Goal: Information Seeking & Learning: Learn about a topic

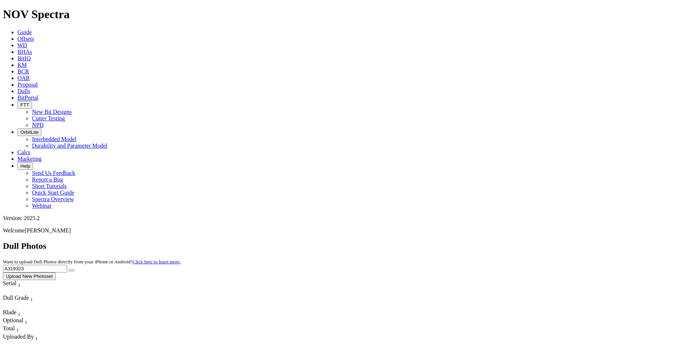
click at [67, 265] on input "A319323" at bounding box center [35, 269] width 64 height 8
click at [75, 269] on button "submit" at bounding box center [72, 270] width 6 height 2
click at [67, 265] on input "A319323" at bounding box center [35, 269] width 64 height 8
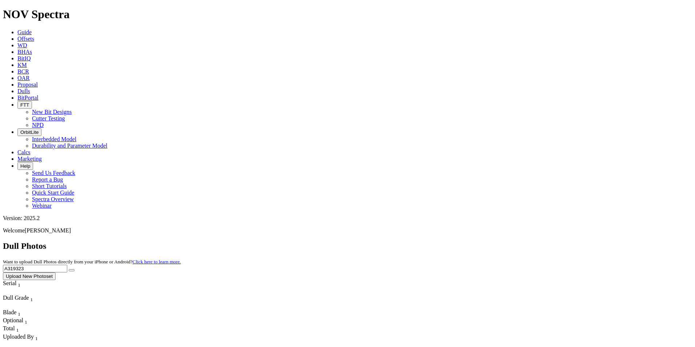
click at [67, 265] on input "A319323" at bounding box center [35, 269] width 64 height 8
click at [69, 269] on button "submit" at bounding box center [72, 270] width 6 height 2
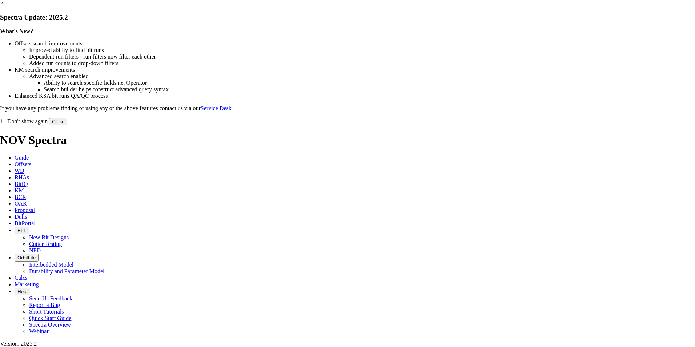
click at [67, 125] on button "Close" at bounding box center [58, 122] width 18 height 8
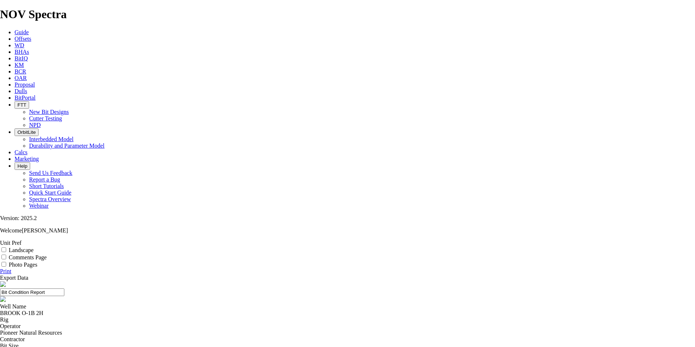
click at [269, 310] on div "BROOK O-1B 2H" at bounding box center [347, 313] width 695 height 7
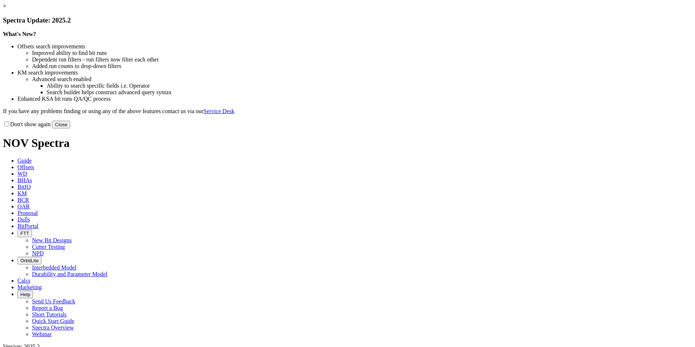
click at [70, 128] on button "Close" at bounding box center [61, 125] width 18 height 8
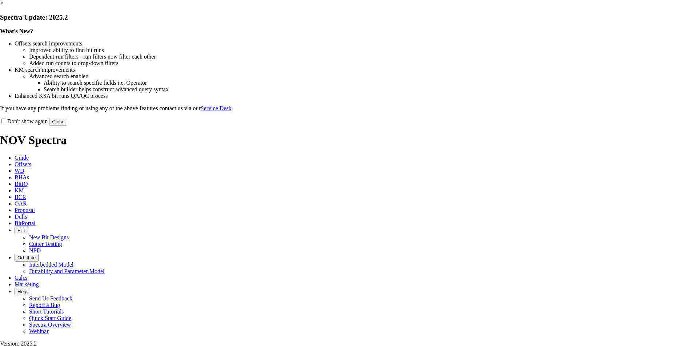
click at [67, 125] on button "Close" at bounding box center [58, 122] width 18 height 8
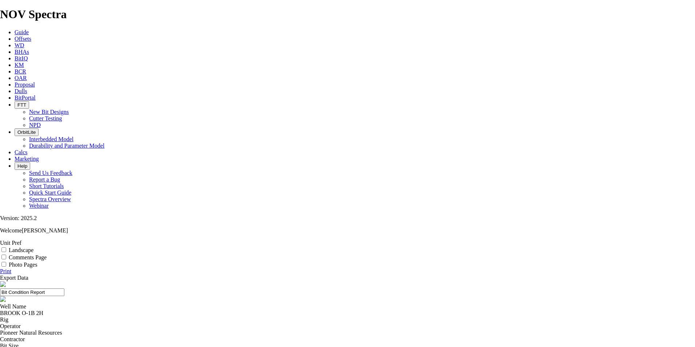
click at [266, 310] on div "BROOK O-1B 2H" at bounding box center [347, 313] width 695 height 7
copy div "BROOK O-1B 2H"
click at [31, 36] on span "Offsets" at bounding box center [23, 39] width 17 height 6
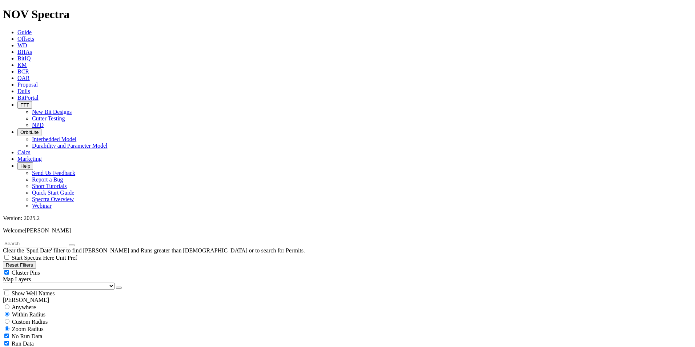
click at [67, 240] on input "text" at bounding box center [35, 244] width 64 height 8
paste input "BROOK O-1B 2H"
type input "BROOK O-1B 2H"
click at [9, 304] on input "radio" at bounding box center [7, 306] width 5 height 5
radio input "true"
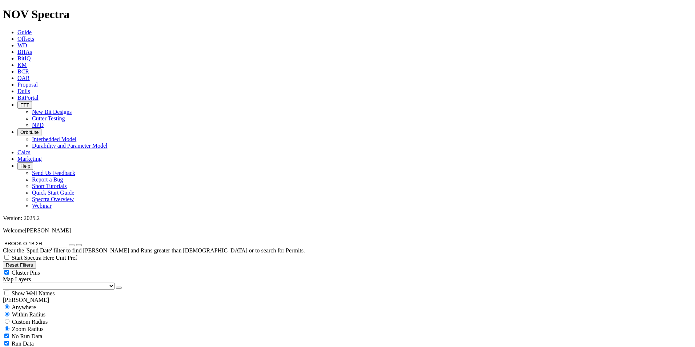
radio input "false"
radio input "true"
click at [42, 282] on select "US Counties Alberta, CA Townships British Columbia, CA Townships British Columb…" at bounding box center [59, 285] width 112 height 7
click at [5, 282] on select "US Counties Alberta, CA Townships British Columbia, CA Townships British Columb…" at bounding box center [59, 285] width 112 height 7
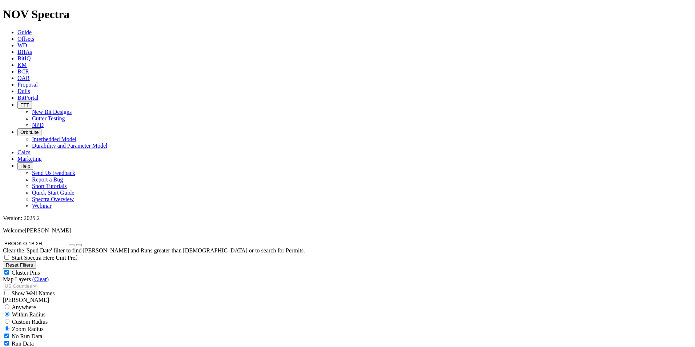
click at [73, 289] on div "Show Well Names" at bounding box center [347, 292] width 689 height 7
checkbox input "true"
click at [24, 304] on span "Anywhere" at bounding box center [24, 307] width 24 height 6
radio input "true"
radio input "false"
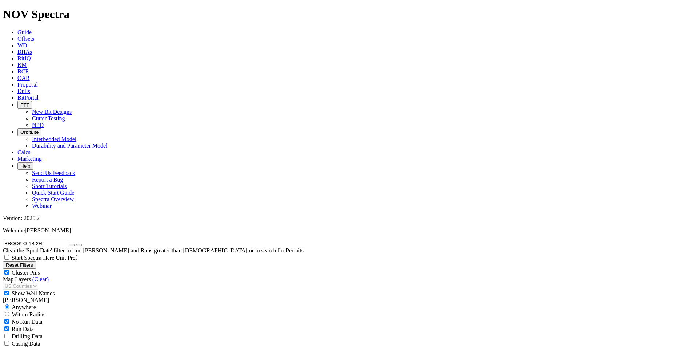
click at [74, 310] on div "Within Radius" at bounding box center [347, 313] width 689 height 7
radio input "false"
radio input "true"
click at [48, 318] on span "Custom Radius" at bounding box center [30, 321] width 36 height 6
radio input "true"
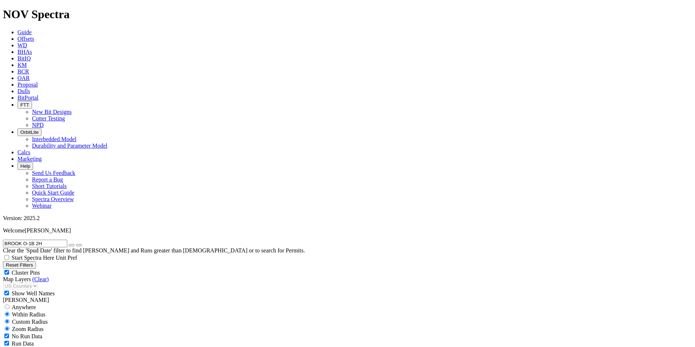
radio input "false"
click at [59, 332] on input "number" at bounding box center [35, 336] width 64 height 8
type input "5"
click at [20, 340] on button "Miles" at bounding box center [11, 344] width 17 height 8
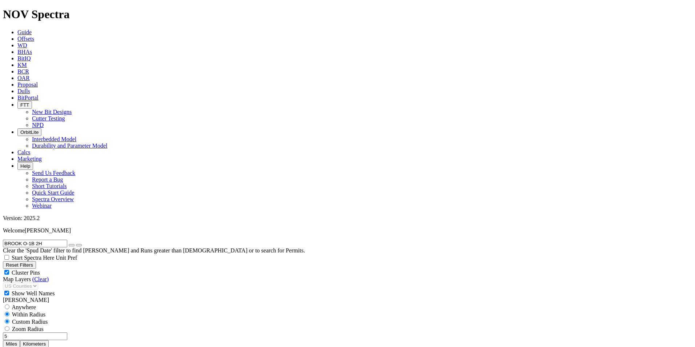
type input "3.1068559611866697"
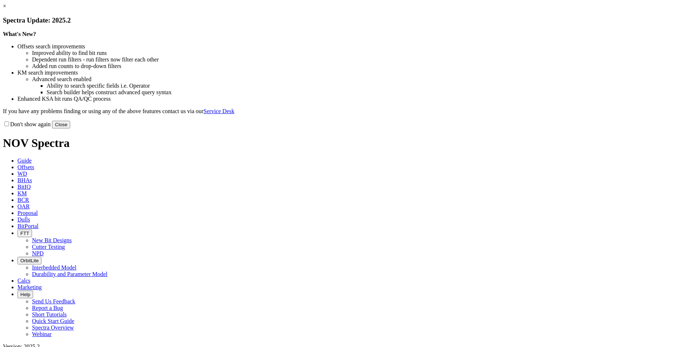
click at [70, 128] on button "Close" at bounding box center [61, 125] width 18 height 8
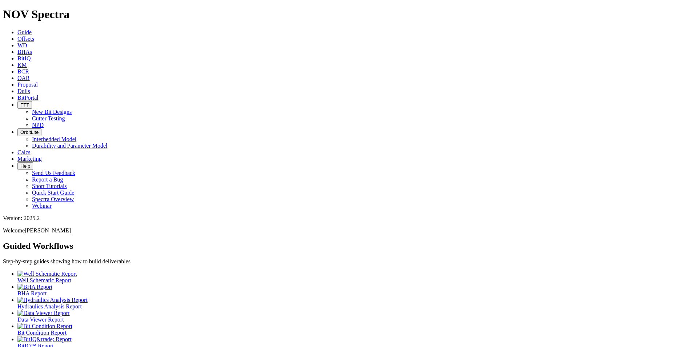
click at [17, 88] on icon at bounding box center [17, 91] width 0 height 6
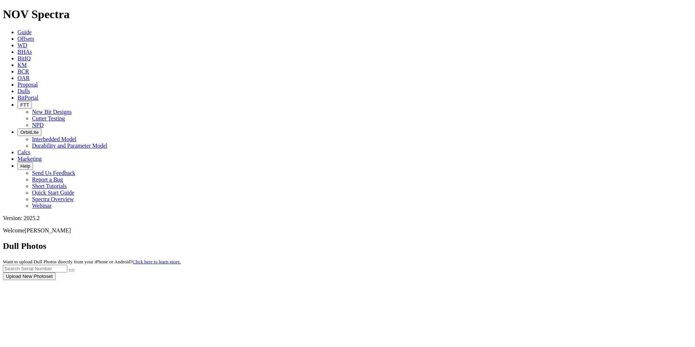
click at [554, 280] on div at bounding box center [347, 280] width 689 height 0
click at [67, 265] on input "text" at bounding box center [35, 269] width 64 height 8
paste input "BROOK O-1B 2H"
click at [67, 265] on input "BROOK O-1B 2H" at bounding box center [35, 269] width 64 height 8
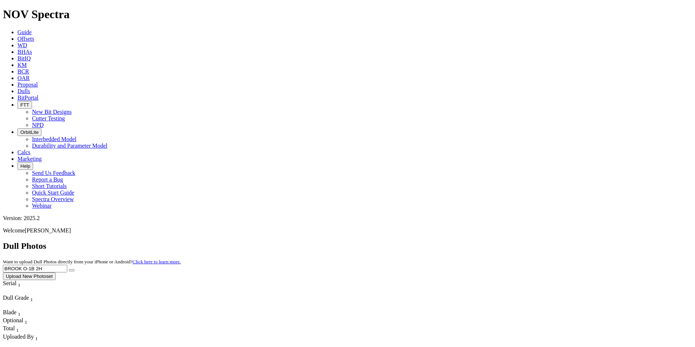
click at [67, 265] on input "BROOK O-1B 2H" at bounding box center [35, 269] width 64 height 8
paste input "A319323"
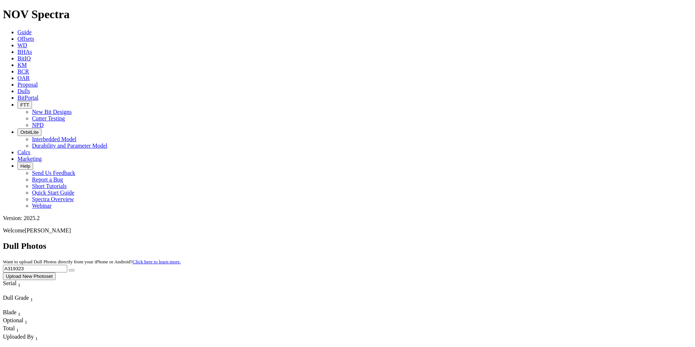
type input "A319323"
click at [75, 269] on button "submit" at bounding box center [72, 270] width 6 height 2
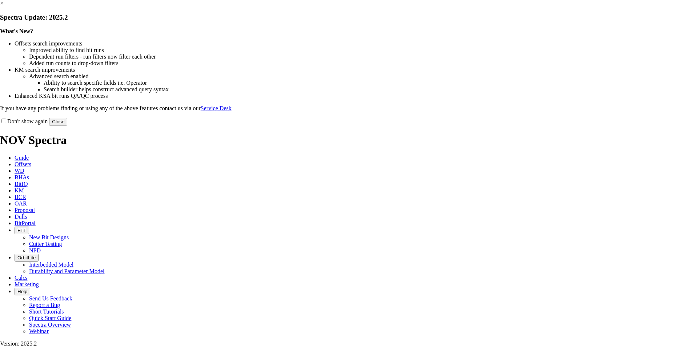
click at [67, 125] on button "Close" at bounding box center [58, 122] width 18 height 8
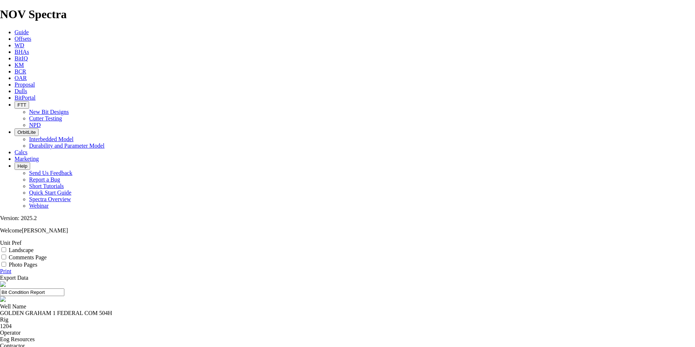
click at [274, 310] on div "GOLDEN GRAHAM 1 FEDERAL COM 504H" at bounding box center [347, 313] width 695 height 7
copy div "GOLDEN GRAHAM 1 FEDERAL COM 504H"
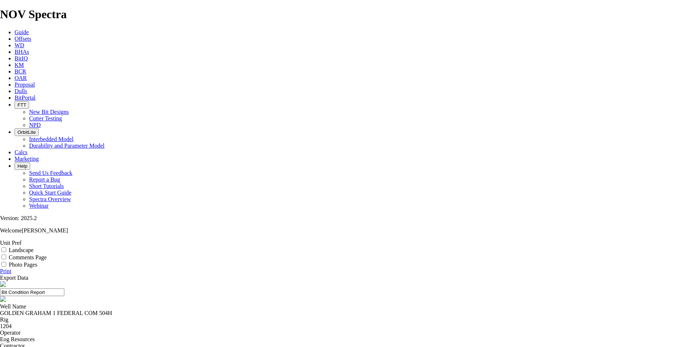
copy div "A318280"
click at [27, 88] on link "Dulls" at bounding box center [21, 91] width 13 height 6
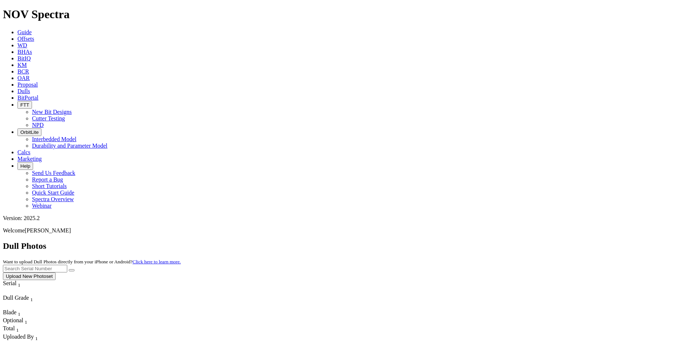
click at [67, 265] on input "text" at bounding box center [35, 269] width 64 height 8
paste input "A318280"
type input "A318280"
click at [72, 270] on icon "submit" at bounding box center [72, 270] width 0 height 0
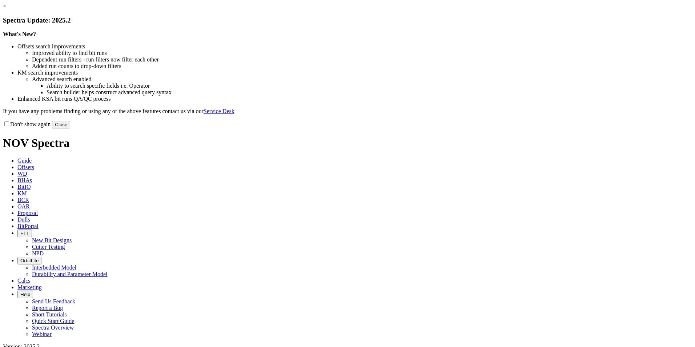
click at [70, 128] on button "Close" at bounding box center [61, 125] width 18 height 8
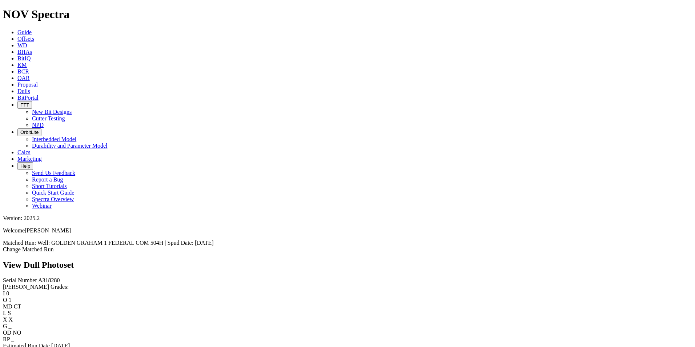
click at [30, 88] on span "Dulls" at bounding box center [23, 91] width 13 height 6
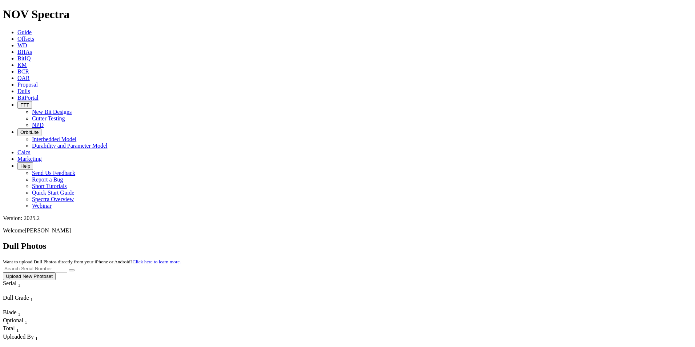
click at [67, 265] on input "text" at bounding box center [35, 269] width 64 height 8
paste input "A318282"
type input "A318282"
click at [75, 269] on button "submit" at bounding box center [72, 270] width 6 height 2
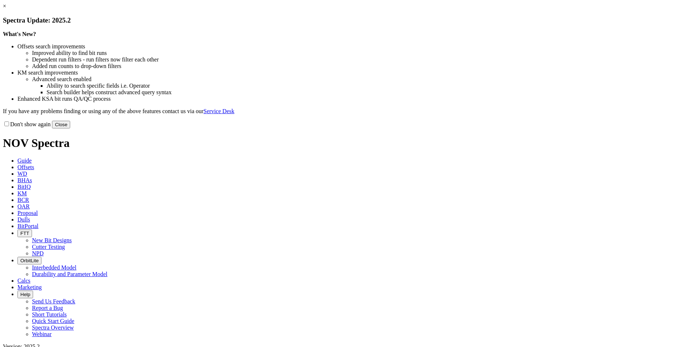
click at [70, 128] on button "Close" at bounding box center [61, 125] width 18 height 8
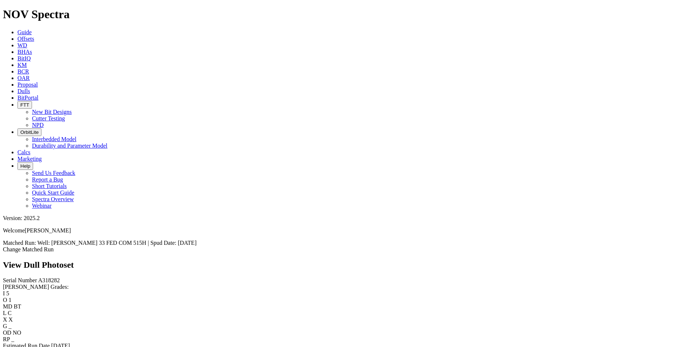
click at [33, 342] on div "Estimated Run Date [DATE]" at bounding box center [347, 345] width 689 height 7
click at [36, 346] on link "Bit Condition Report" at bounding box center [27, 352] width 49 height 6
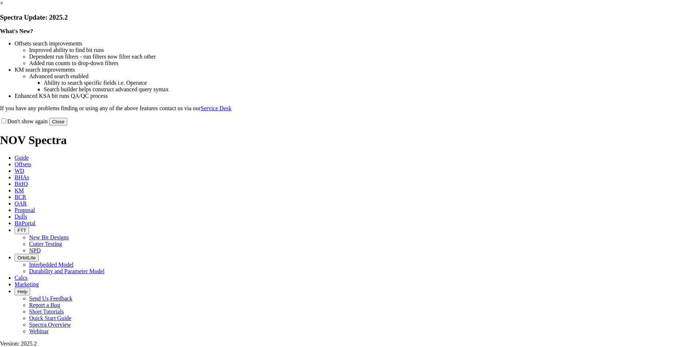
click at [67, 125] on button "Close" at bounding box center [58, 122] width 18 height 8
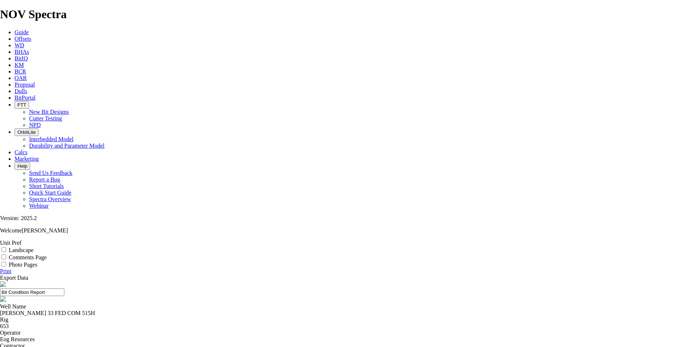
click at [280, 310] on div "STARK 33 FED COM 515H" at bounding box center [347, 313] width 695 height 7
copy div "STARK 33 FED COM 515H"
click at [31, 36] on span "Offsets" at bounding box center [23, 39] width 17 height 6
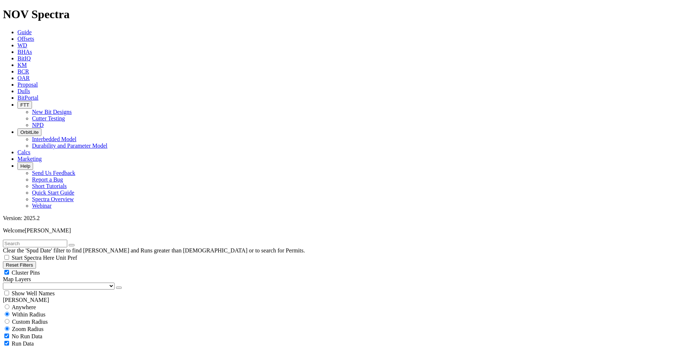
click at [67, 240] on input "text" at bounding box center [35, 244] width 64 height 8
paste input "STARK 33 FED COM 515H"
type input "STARK 33 FED COM 515H"
click at [39, 282] on select "US Counties Alberta, CA Townships British Columbia, CA Townships British Columb…" at bounding box center [59, 285] width 112 height 7
click at [5, 282] on select "US Counties Alberta, CA Townships British Columbia, CA Townships British Columb…" at bounding box center [59, 285] width 112 height 7
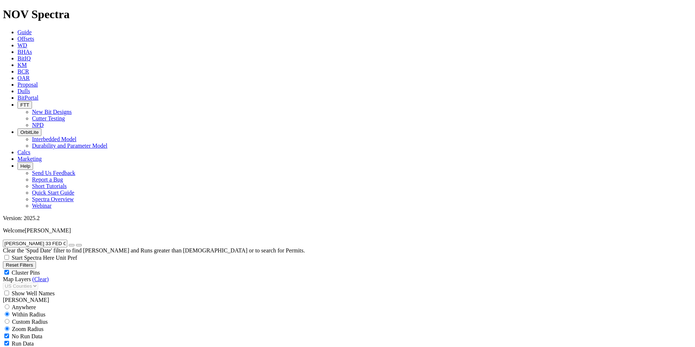
click at [33, 304] on span "Anywhere" at bounding box center [24, 307] width 24 height 6
radio input "true"
radio input "false"
click at [73, 289] on div "Show Well Names" at bounding box center [347, 292] width 689 height 7
checkbox input "true"
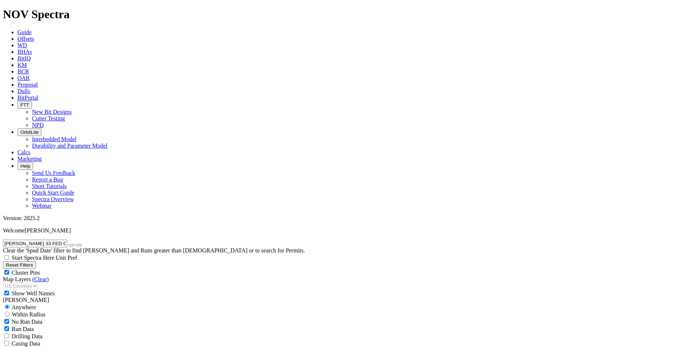
click at [45, 311] on span "Within Radius" at bounding box center [28, 314] width 33 height 6
radio input "false"
radio input "true"
click at [41, 318] on span "Custom Radius" at bounding box center [30, 321] width 36 height 6
radio input "true"
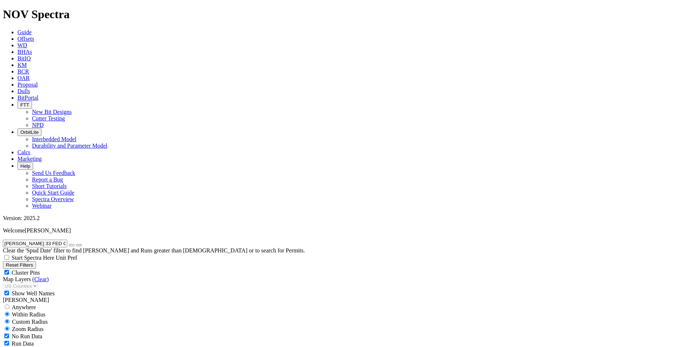
radio input "false"
click at [51, 332] on input "number" at bounding box center [35, 336] width 64 height 8
type input "5"
click at [20, 340] on button "Miles" at bounding box center [11, 344] width 17 height 8
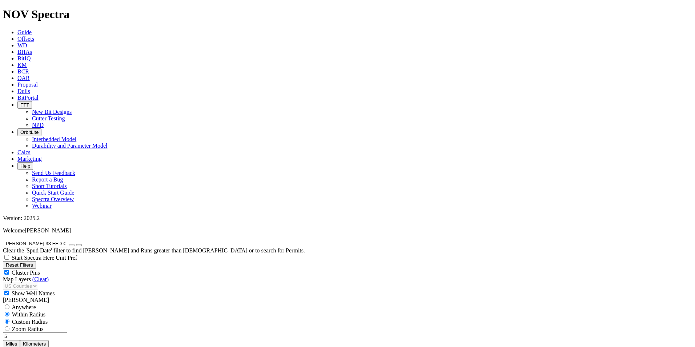
drag, startPoint x: 86, startPoint y: 265, endPoint x: 87, endPoint y: 269, distance: 3.7
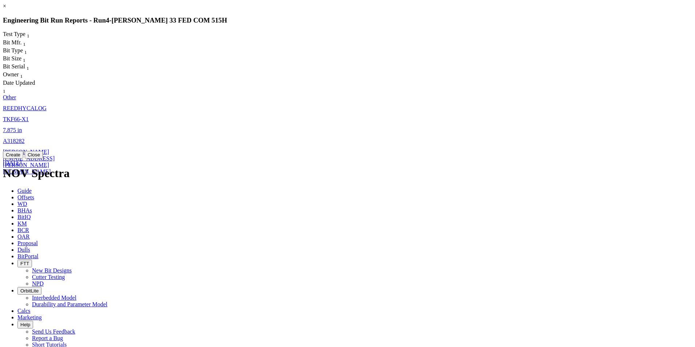
click at [23, 159] on button "Create" at bounding box center [13, 155] width 20 height 8
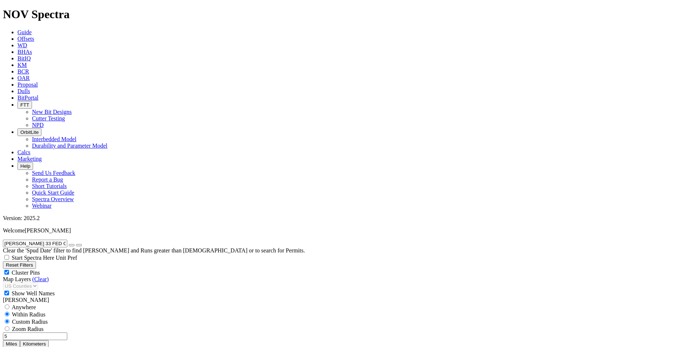
scroll to position [242, 0]
select select "7.875"
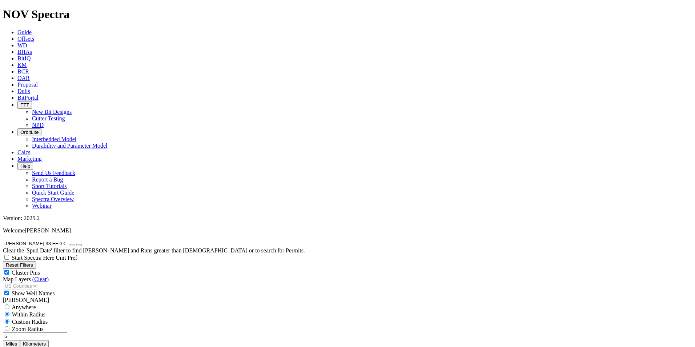
checkbox input "false"
select select "? number:7.875 ?"
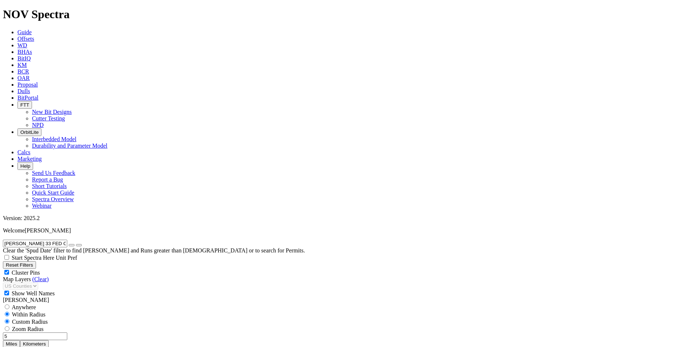
click at [59, 240] on input "STARK 33 FED COM 515H" at bounding box center [35, 244] width 64 height 8
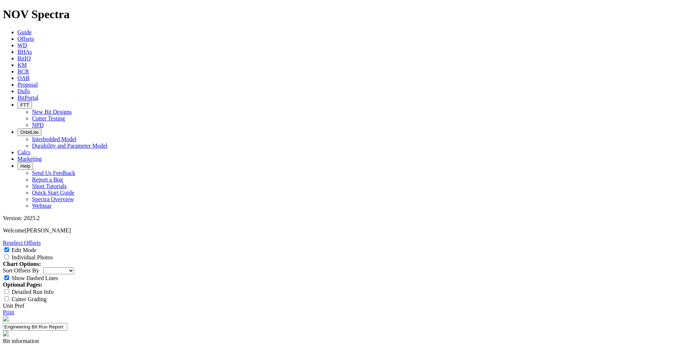
select select "Other"
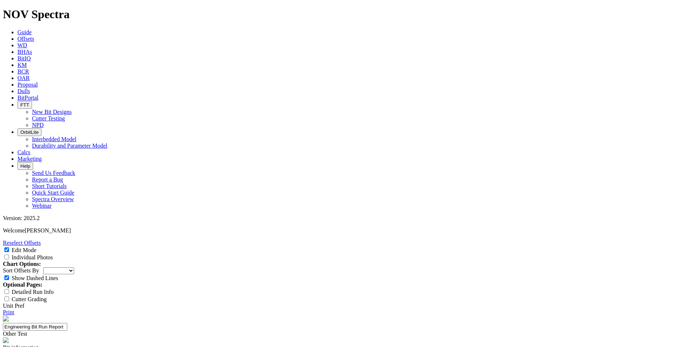
scroll to position [72, 0]
type input "Soft carbide IAs"
type input "2"
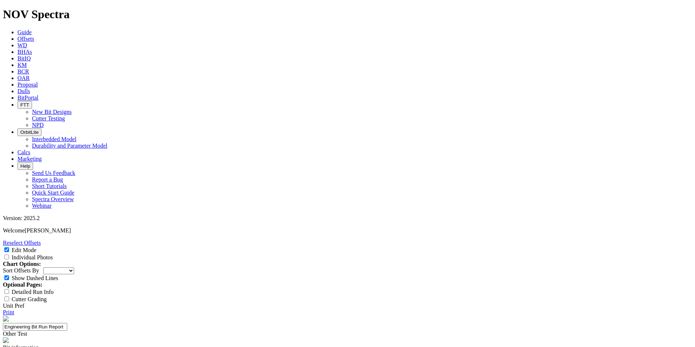
paste textarea "test IAs soft carbide inserts"
type textarea "test IAs soft carbide inserts"
paste textarea "Competitive VCL run on 2nd BS Sand"
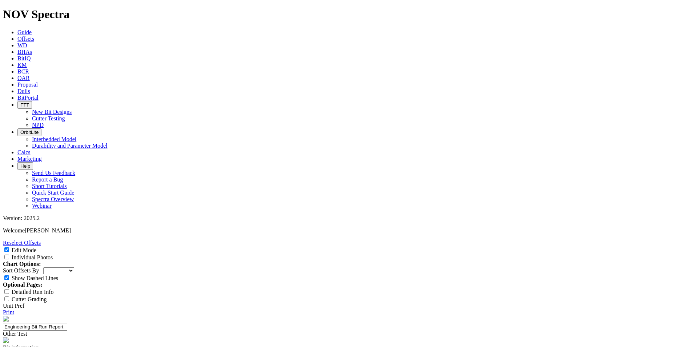
scroll to position [36, 0]
type textarea "Competitive VCL run on 2nd BS Sand"
click at [53, 254] on label "Individual Photos" at bounding box center [32, 257] width 41 height 6
click at [9, 254] on input "Individual Photos" at bounding box center [6, 256] width 5 height 5
checkbox input "true"
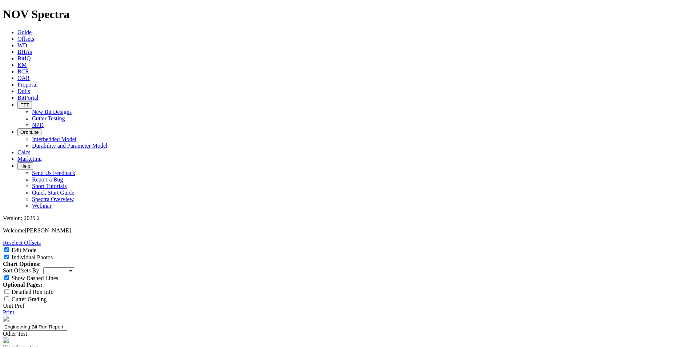
scroll to position [170, 0]
paste textarea "Good wear on all the inserts"
type textarea "Good wear on all the inserts Couple on broken inserts close to the RO area"
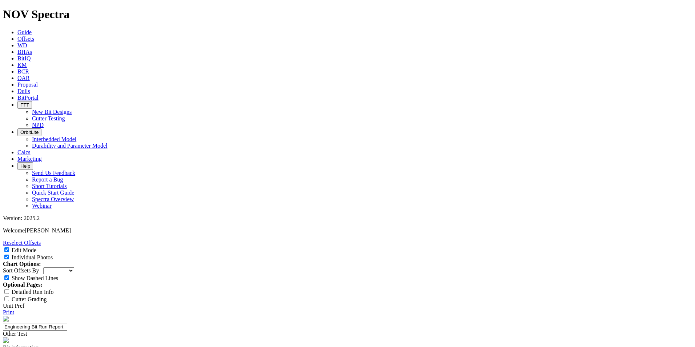
select select "number:4"
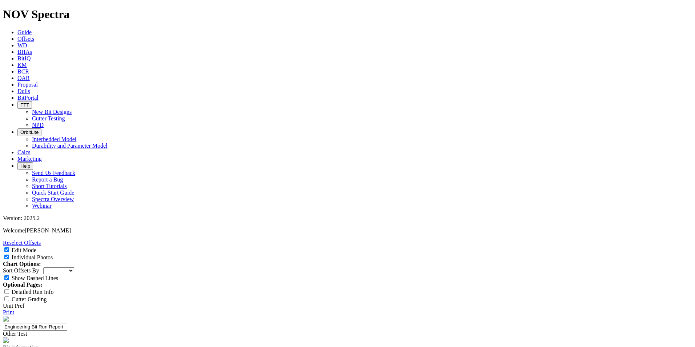
select select "string:N"
select select "string:RO"
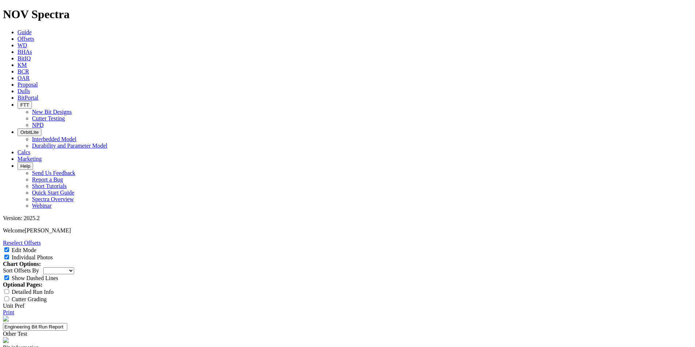
select select "string:RO"
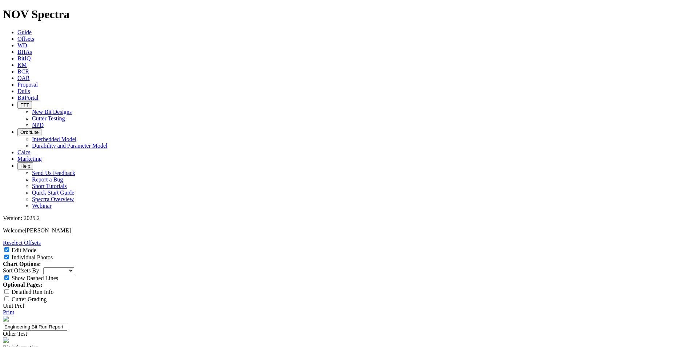
select select "number:3"
select select "number:1"
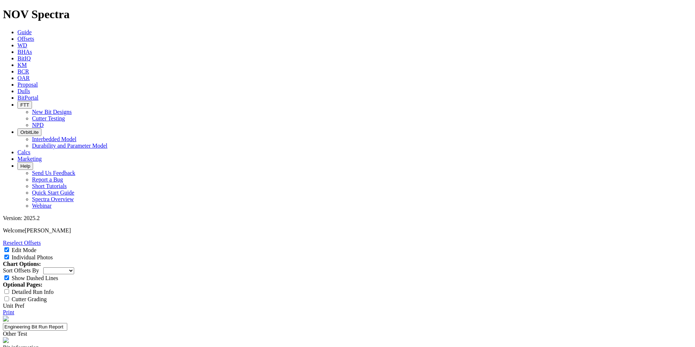
select select "number:1"
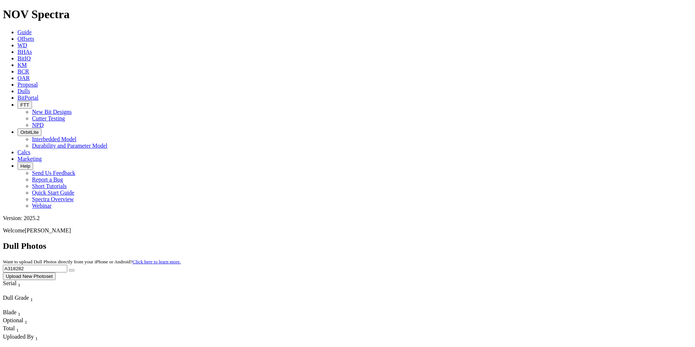
click at [34, 36] on span "Offsets" at bounding box center [25, 39] width 17 height 6
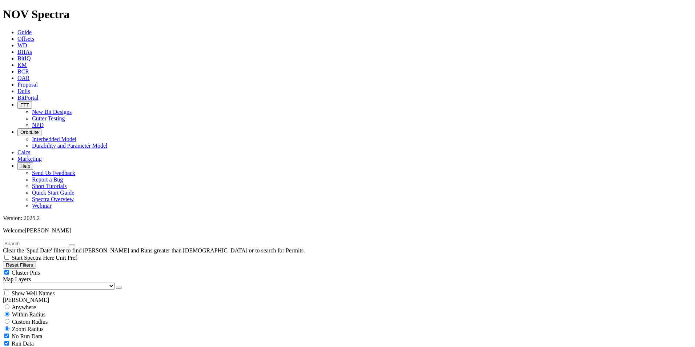
click at [58, 240] on input "text" at bounding box center [35, 244] width 64 height 8
type input "GOLDEN GRAHAM 1 FED COM 504H"
click at [9, 304] on input "radio" at bounding box center [7, 306] width 5 height 5
radio input "true"
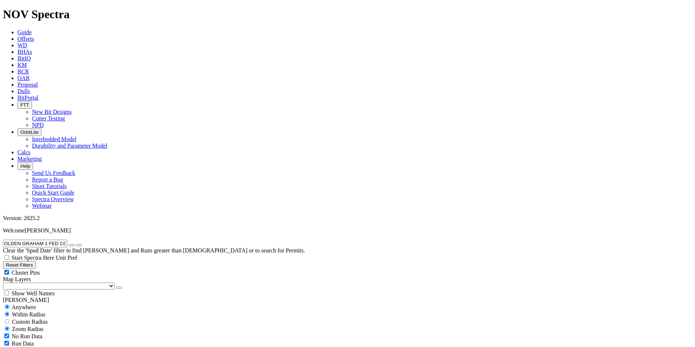
radio input "false"
click at [53, 240] on input "GOLDEN GRAHAM 1 FED COM 504H" at bounding box center [35, 244] width 64 height 8
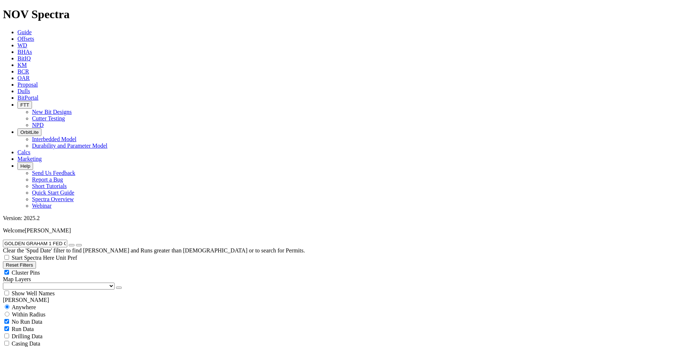
click at [61, 240] on input "GOLDEN GRAHAM 1 FED COM 504H" at bounding box center [35, 244] width 64 height 8
paste input "A318280"
type input "A318280"
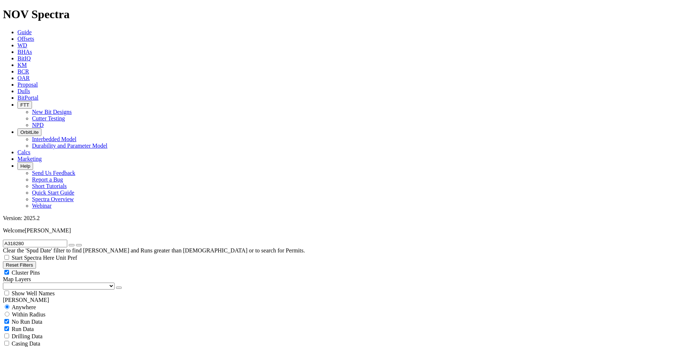
scroll to position [130, 0]
radio input "false"
radio input "true"
type input "A318280"
click at [72, 289] on div "Show Well Names" at bounding box center [347, 292] width 689 height 7
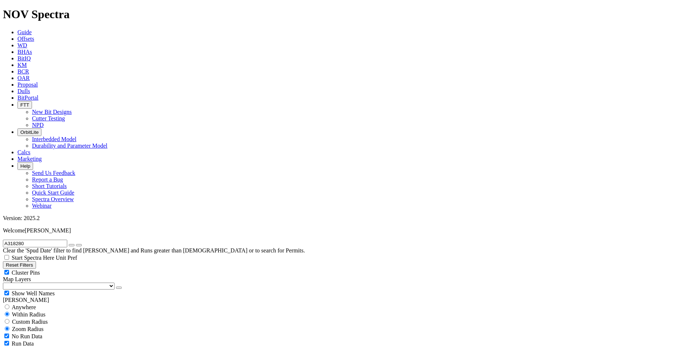
checkbox input "true"
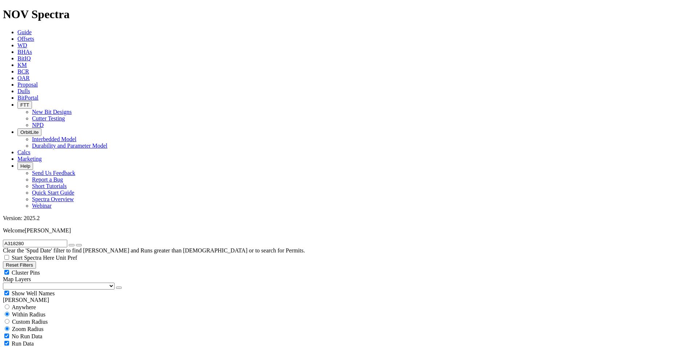
click at [51, 240] on input "A318280" at bounding box center [35, 244] width 64 height 8
paste input "STARK 33 FED COM 515H"
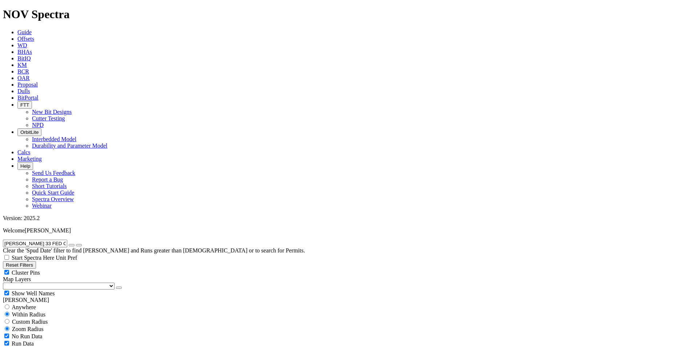
type input "STARK 33 FED COM 515H"
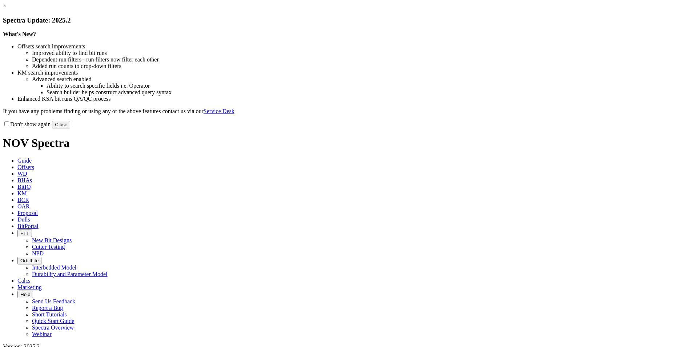
click at [70, 128] on button "Close" at bounding box center [61, 125] width 18 height 8
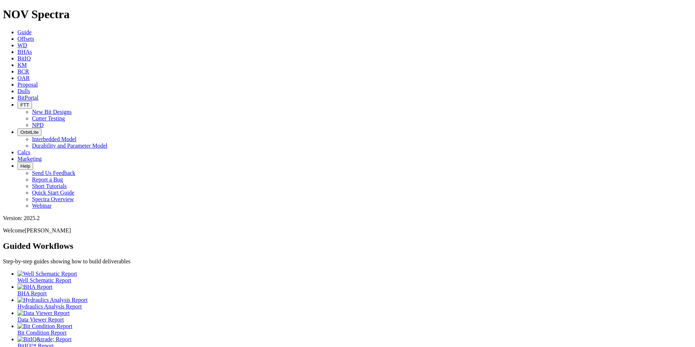
click at [34, 36] on span "Offsets" at bounding box center [25, 39] width 17 height 6
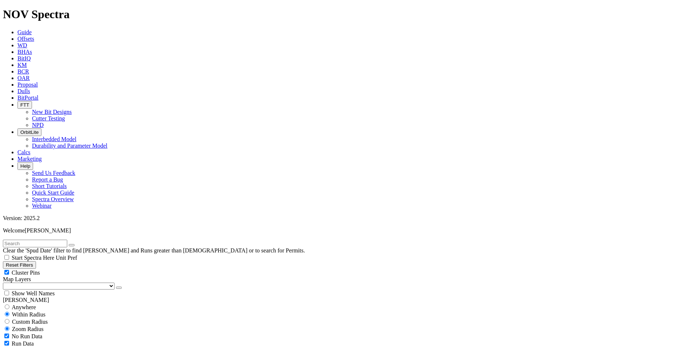
click at [67, 240] on input "text" at bounding box center [35, 244] width 64 height 8
type input "BROOK O-1B 2H"
click at [27, 304] on span "Anywhere" at bounding box center [24, 307] width 24 height 6
radio input "true"
radio input "false"
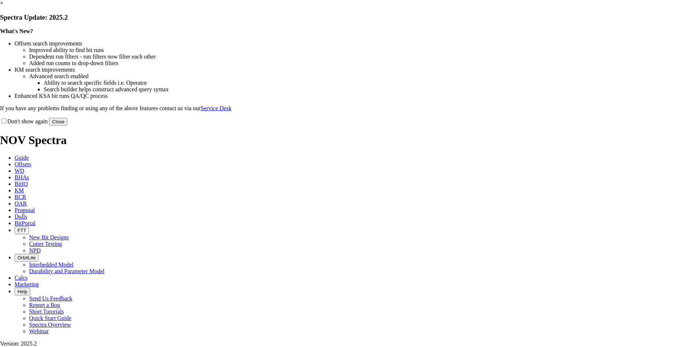
click at [67, 125] on button "Close" at bounding box center [58, 122] width 18 height 8
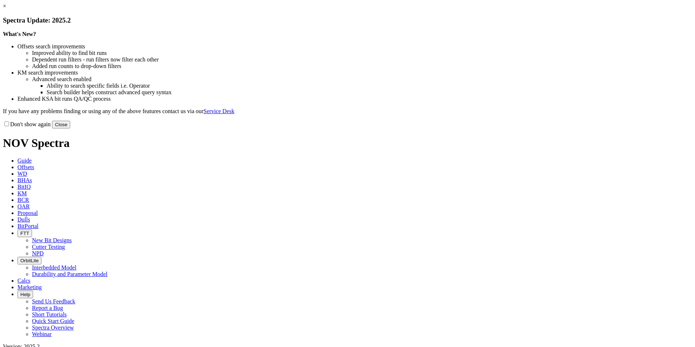
click at [70, 128] on button "Close" at bounding box center [61, 125] width 18 height 8
